Goal: Find contact information: Find contact information

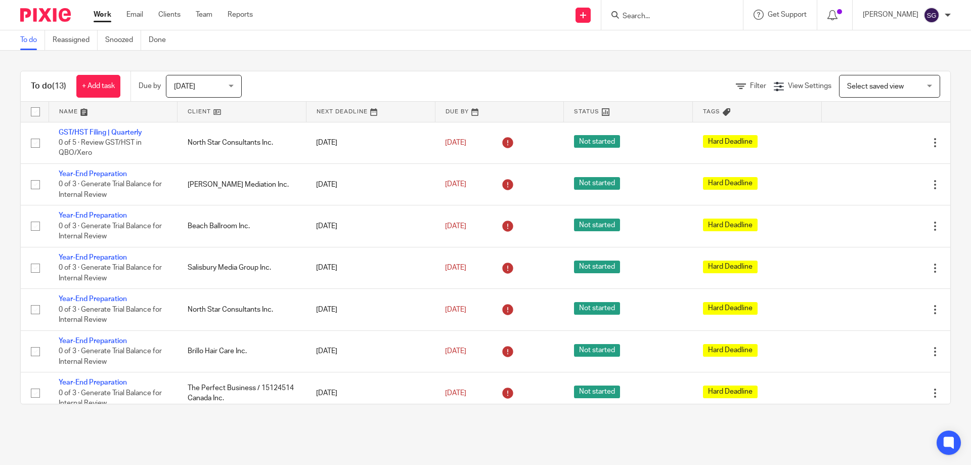
click at [717, 14] on div "You are already signed in." at bounding box center [723, 29] width 475 height 38
click at [685, 15] on input "Search" at bounding box center [667, 16] width 91 height 9
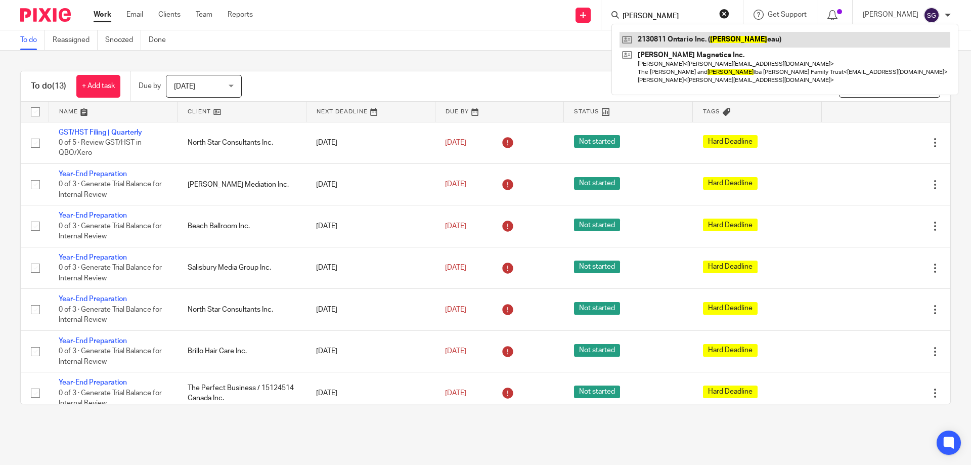
type input "[PERSON_NAME]"
click at [678, 37] on link at bounding box center [785, 39] width 331 height 15
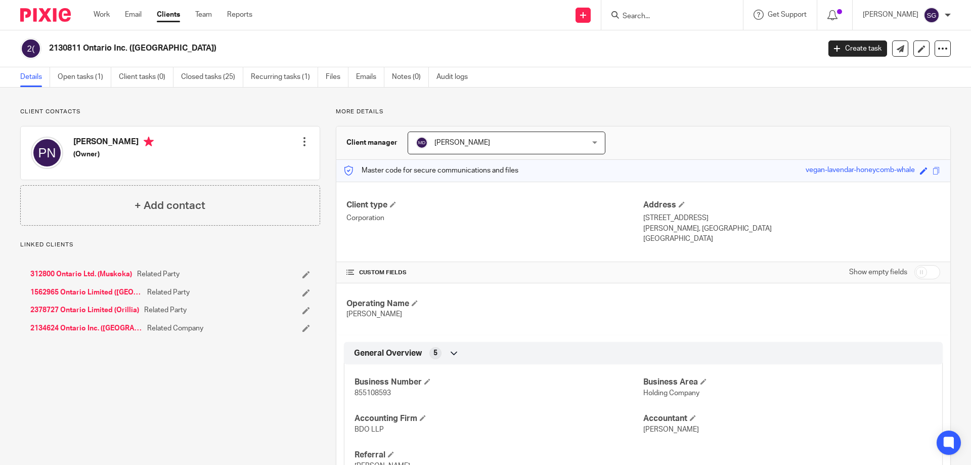
click at [359, 392] on span "855108593" at bounding box center [373, 392] width 36 height 7
copy span "855108593"
